Goal: Task Accomplishment & Management: Manage account settings

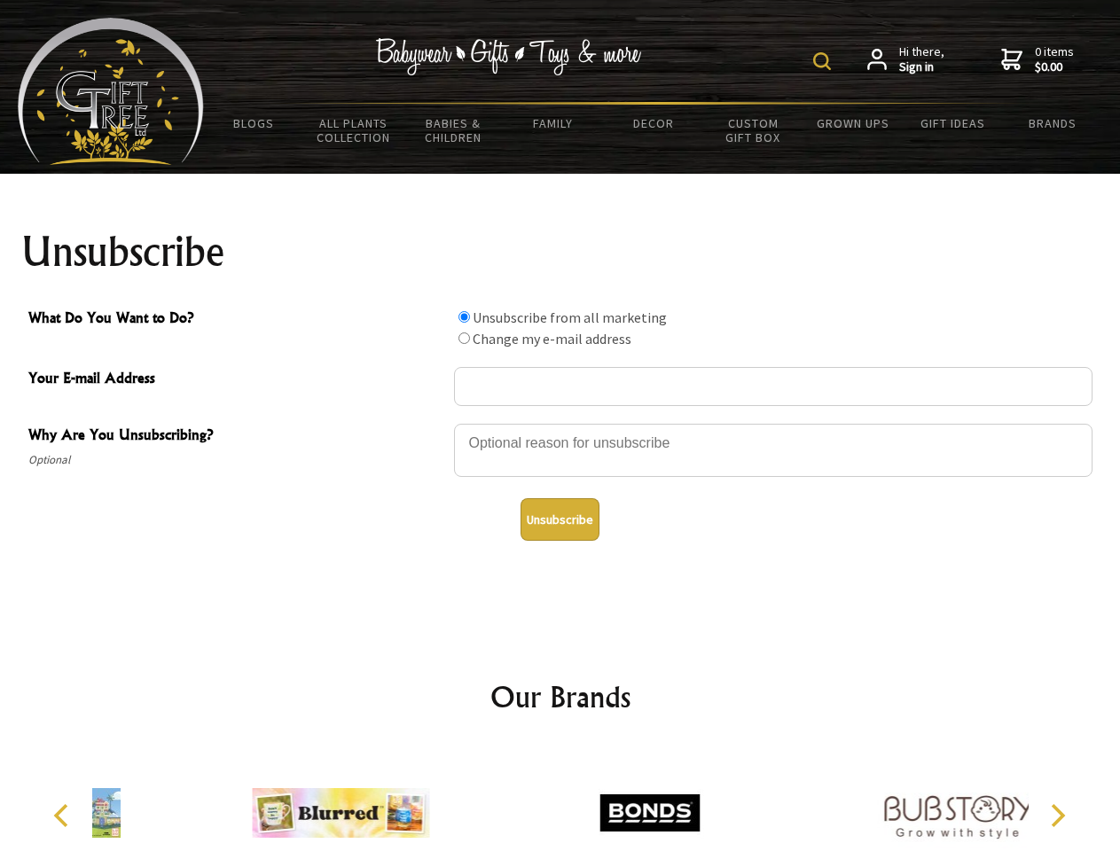
click at [825, 61] on img at bounding box center [822, 61] width 18 height 18
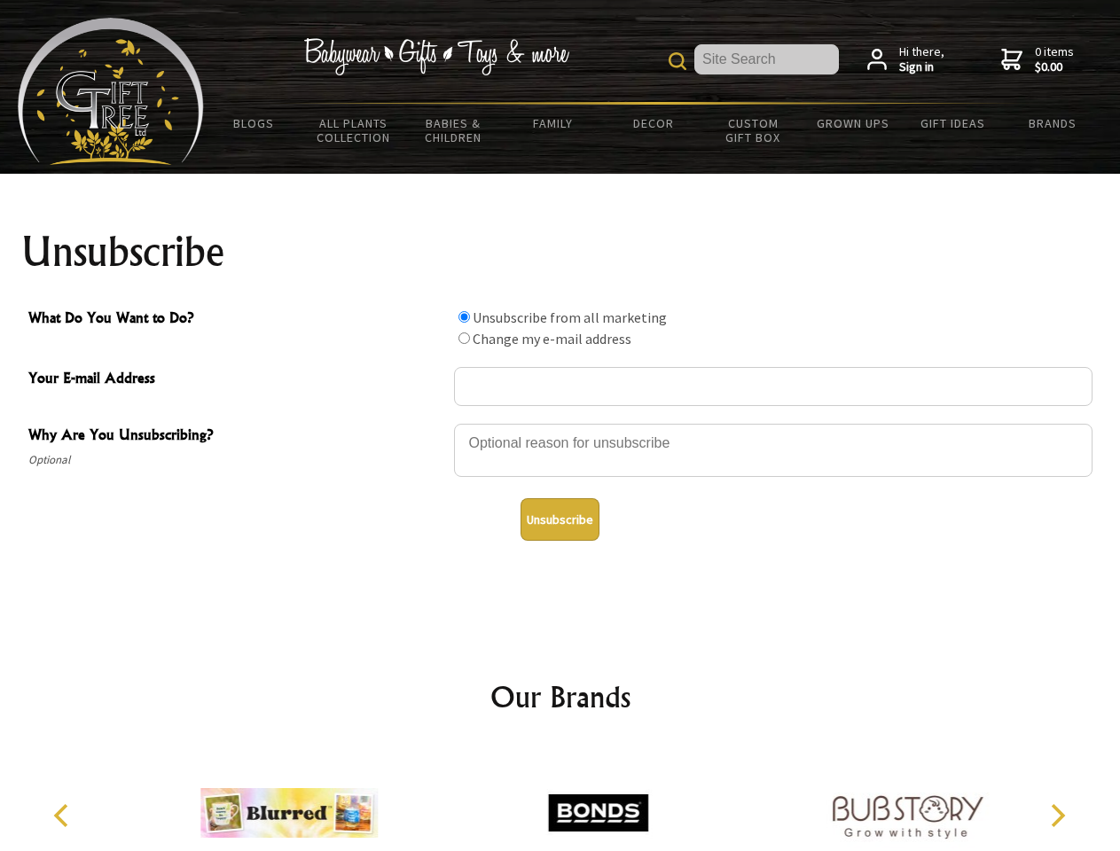
click at [560, 423] on div at bounding box center [773, 453] width 638 height 62
click at [464, 317] on input "What Do You Want to Do?" at bounding box center [464, 317] width 12 height 12
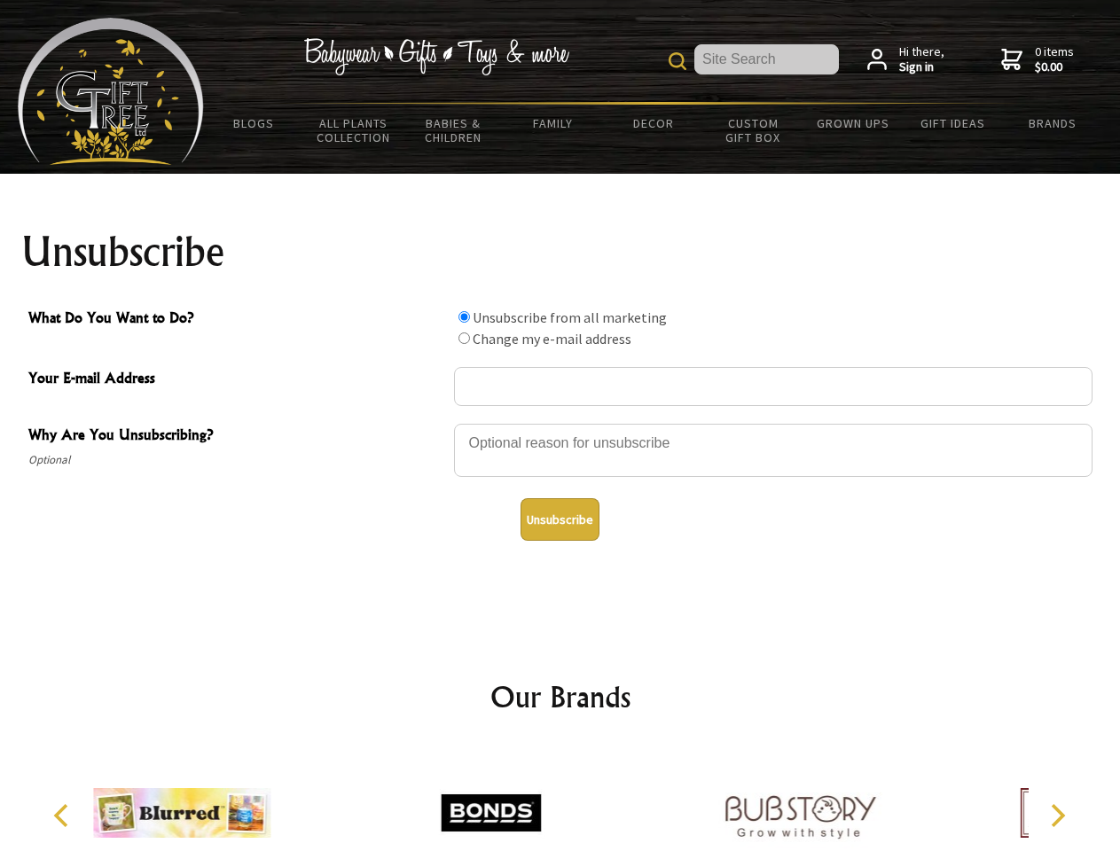
click at [464, 338] on input "What Do You Want to Do?" at bounding box center [464, 338] width 12 height 12
radio input "true"
click at [559, 520] on button "Unsubscribe" at bounding box center [559, 519] width 79 height 43
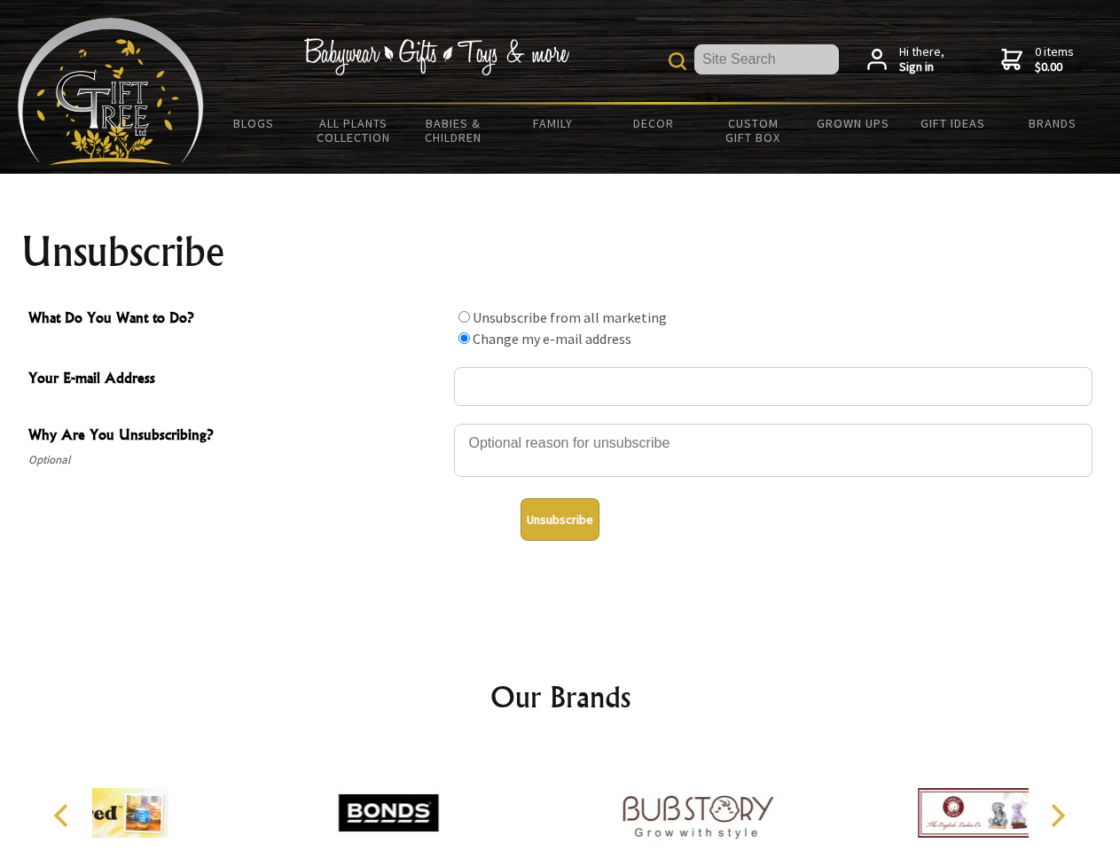
click at [560, 799] on div at bounding box center [697, 816] width 309 height 138
click at [64, 816] on icon "Previous" at bounding box center [62, 815] width 23 height 23
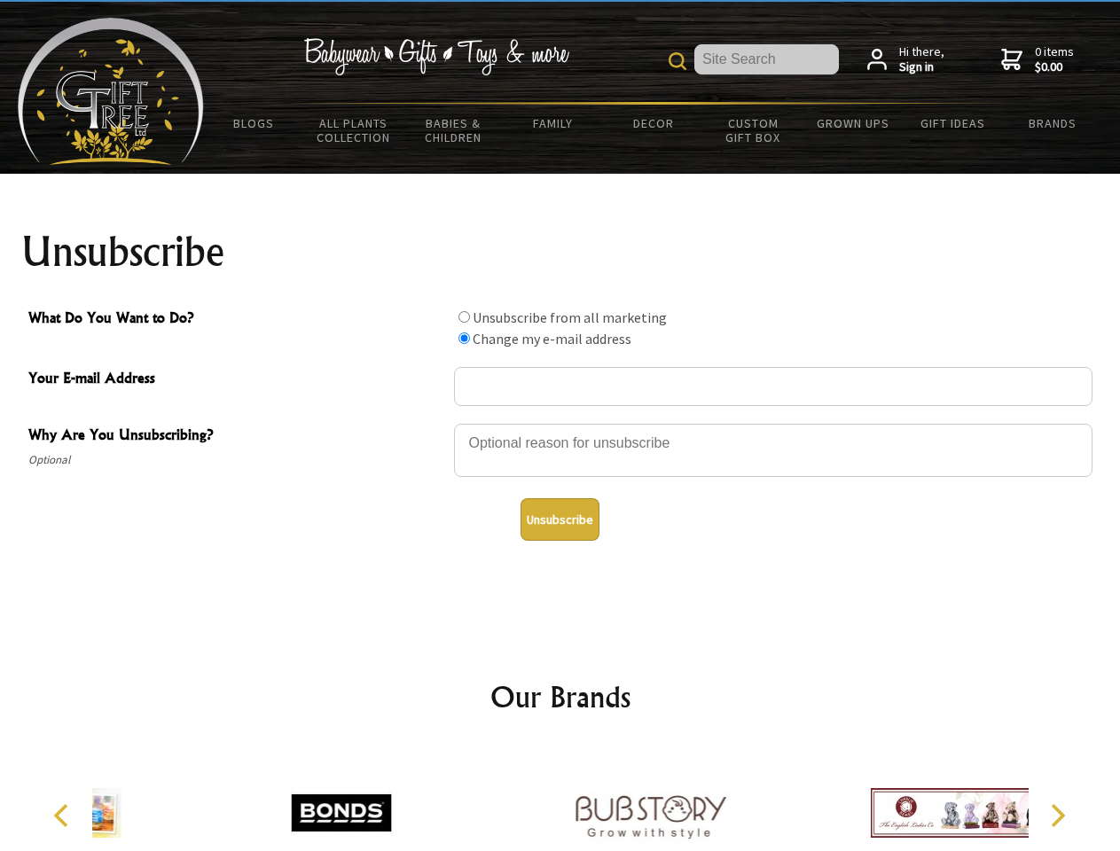
click at [1057, 816] on icon "Next" at bounding box center [1055, 815] width 23 height 23
